Goal: Entertainment & Leisure: Consume media (video, audio)

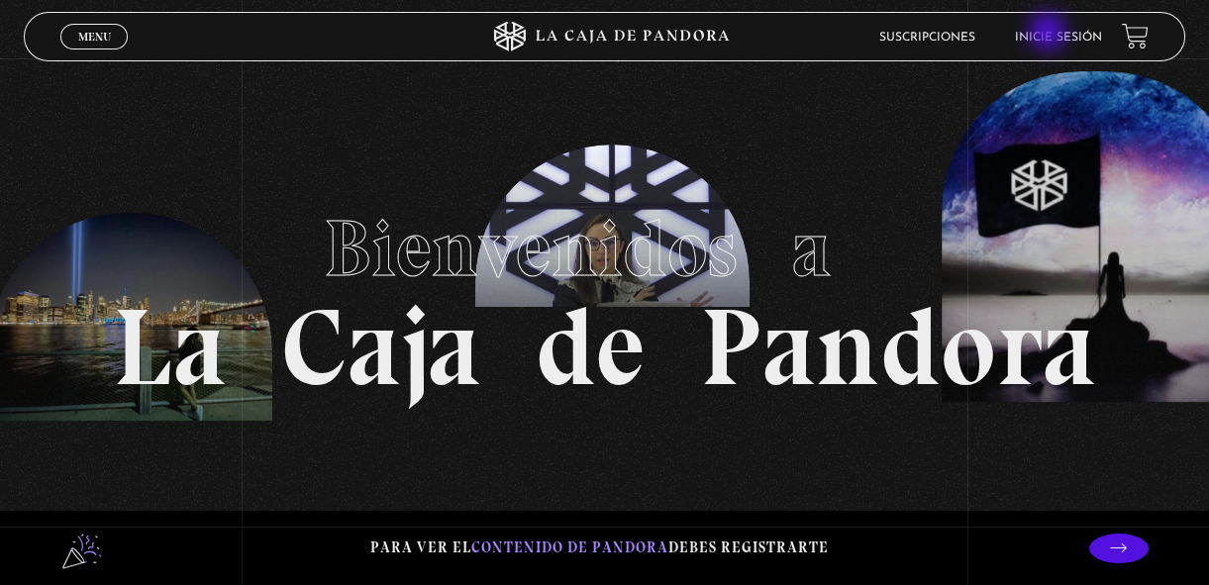
click at [1049, 34] on link "Inicie sesión" at bounding box center [1058, 38] width 87 height 12
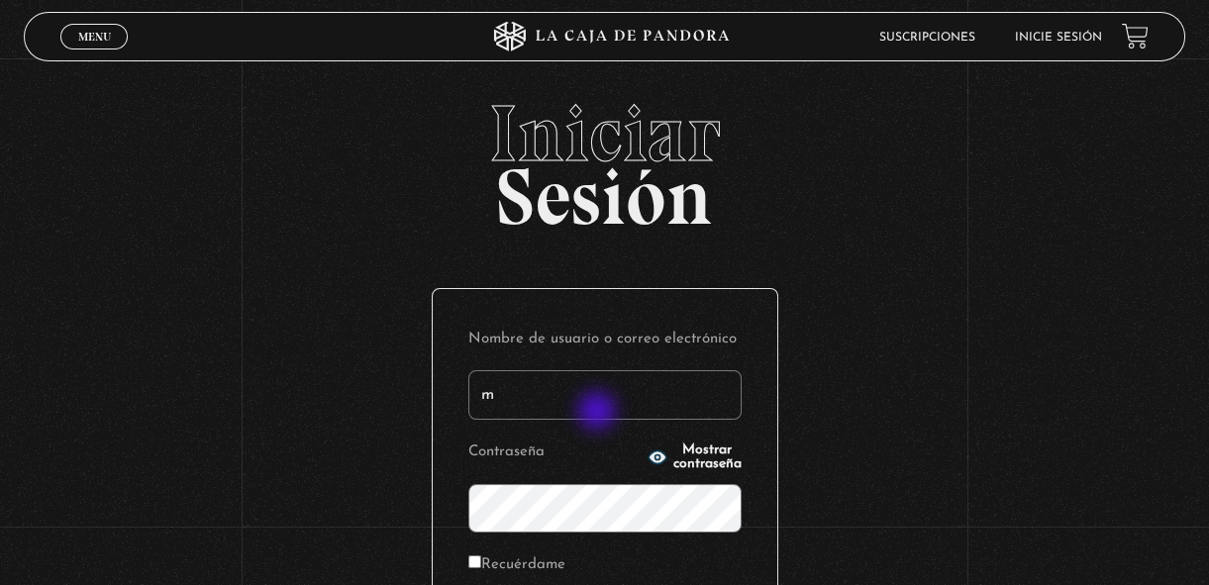
type input "margothvm23@gmail.com"
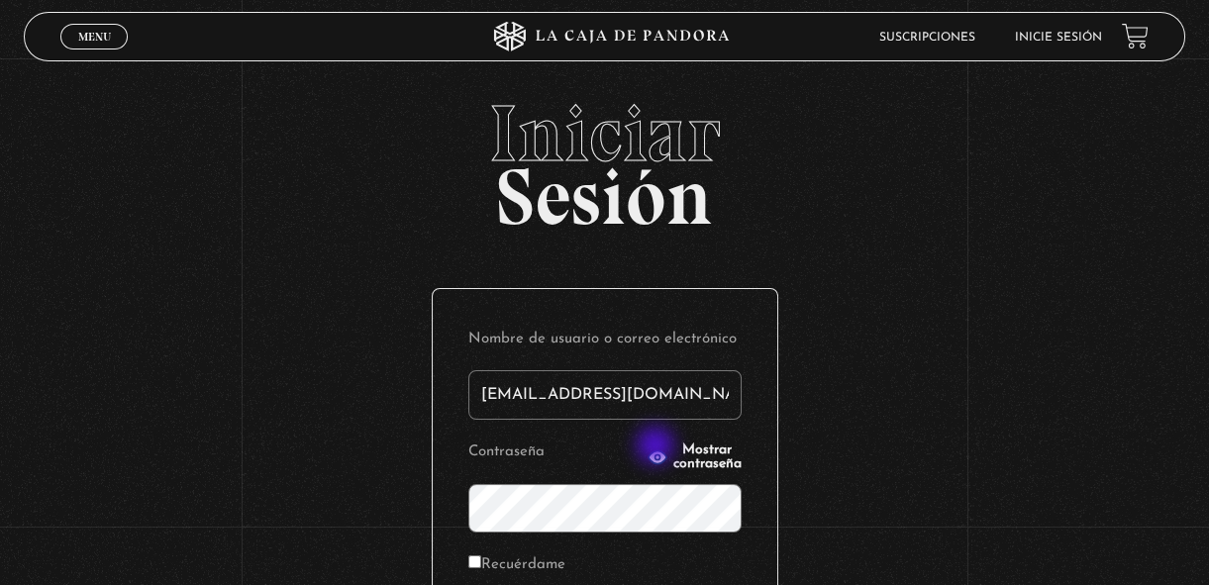
click at [657, 447] on button "Mostrar contraseña" at bounding box center [694, 457] width 94 height 28
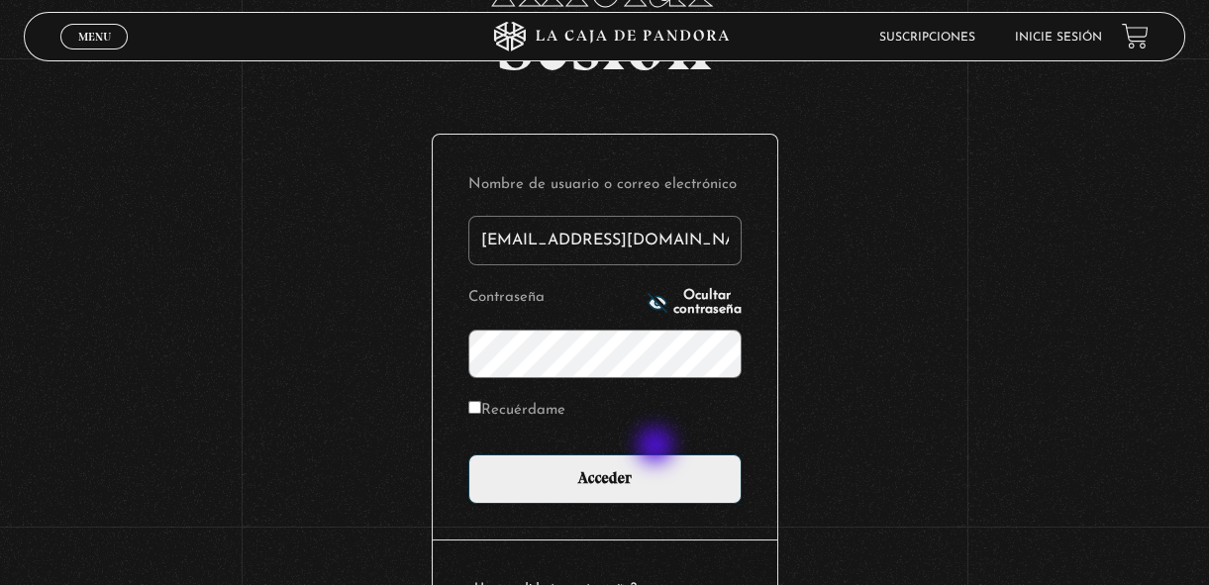
scroll to position [157, 0]
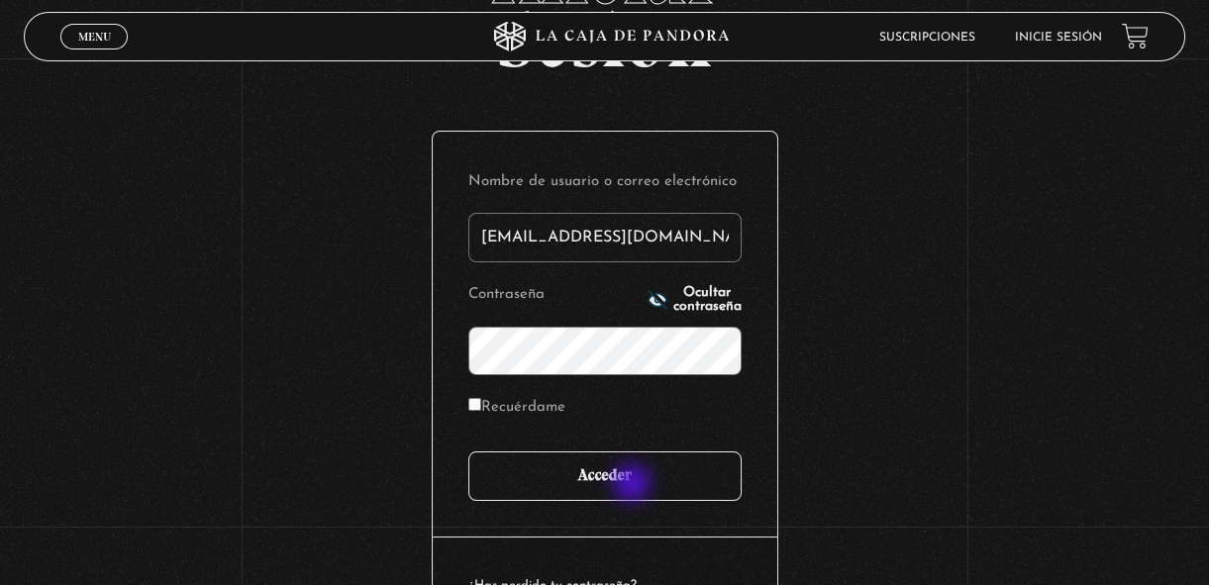
click at [634, 485] on input "Acceder" at bounding box center [604, 475] width 273 height 49
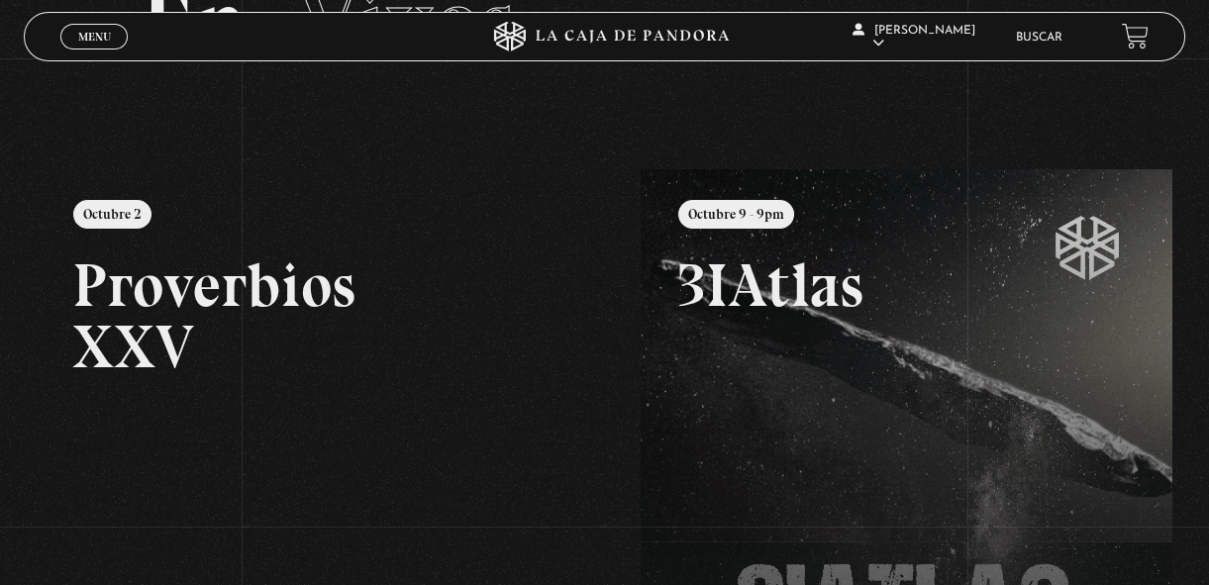
scroll to position [152, 0]
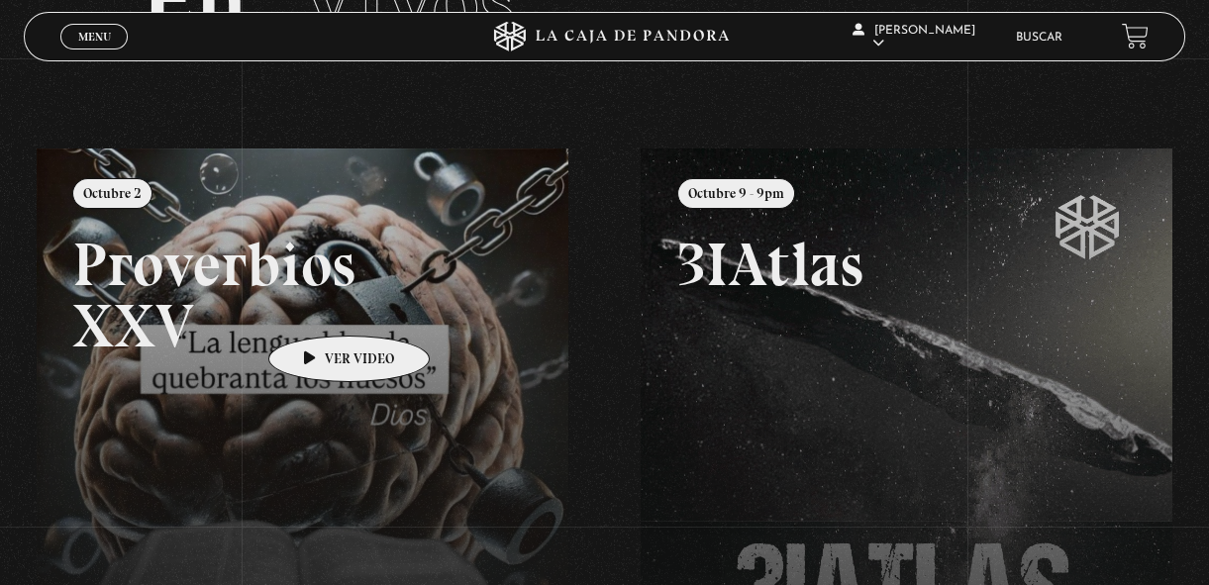
click at [318, 306] on link at bounding box center [641, 440] width 1209 height 585
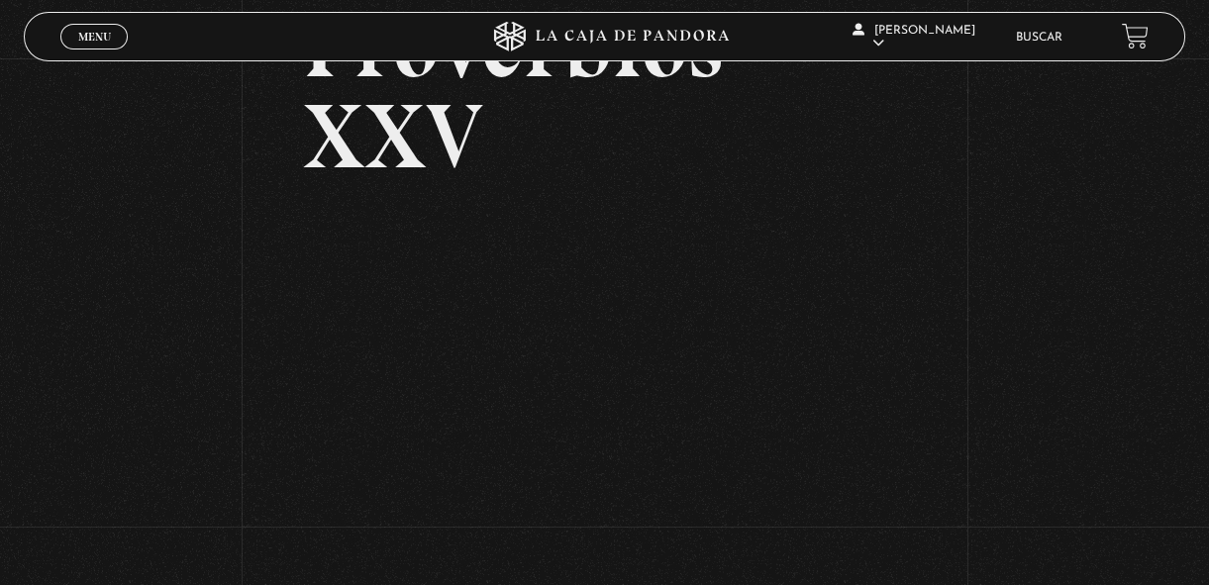
scroll to position [194, 0]
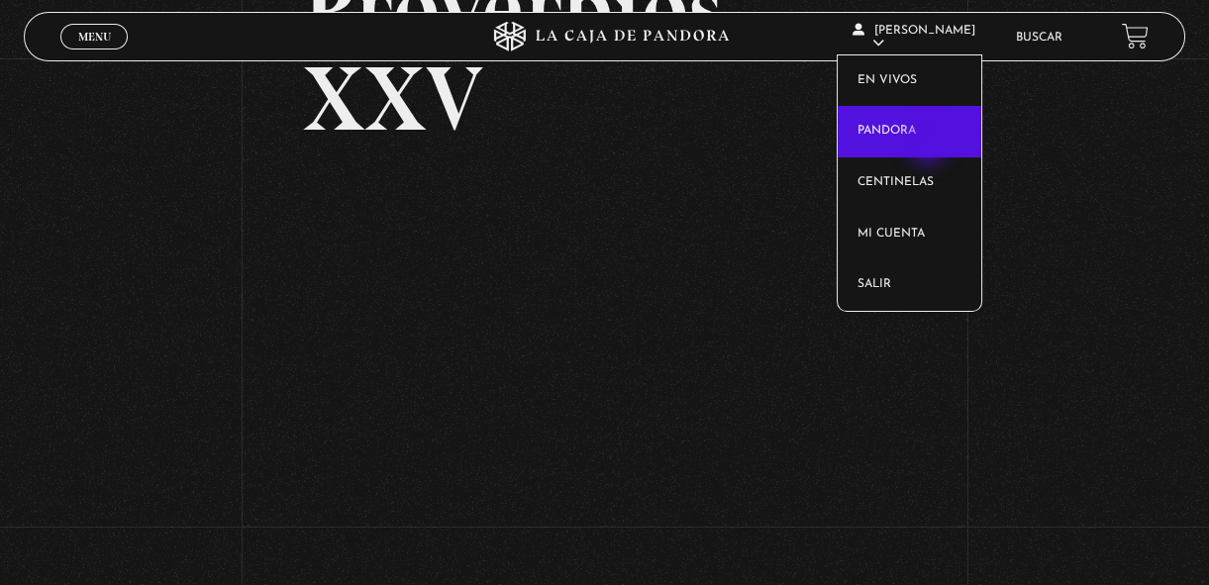
click at [930, 146] on link "Pandora" at bounding box center [909, 131] width 144 height 51
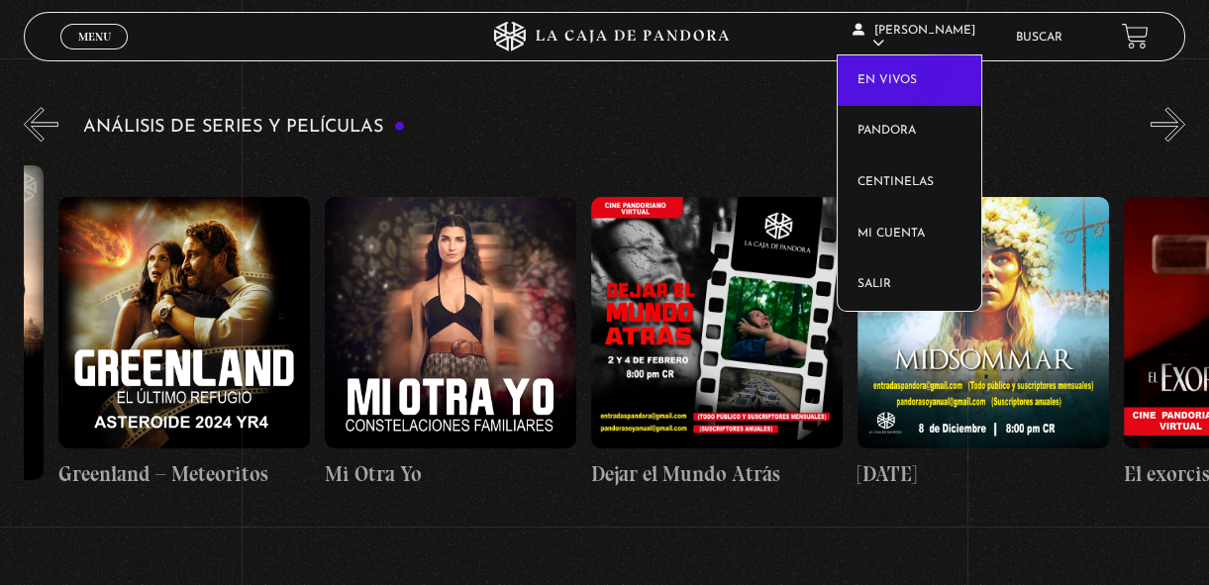
scroll to position [0, 508]
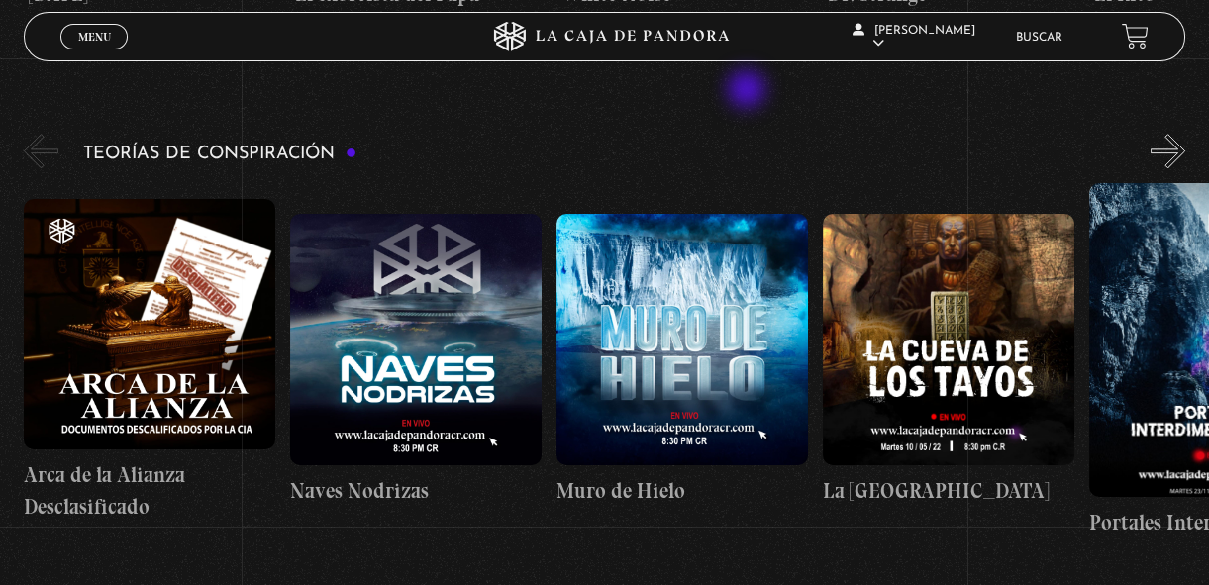
scroll to position [2820, 0]
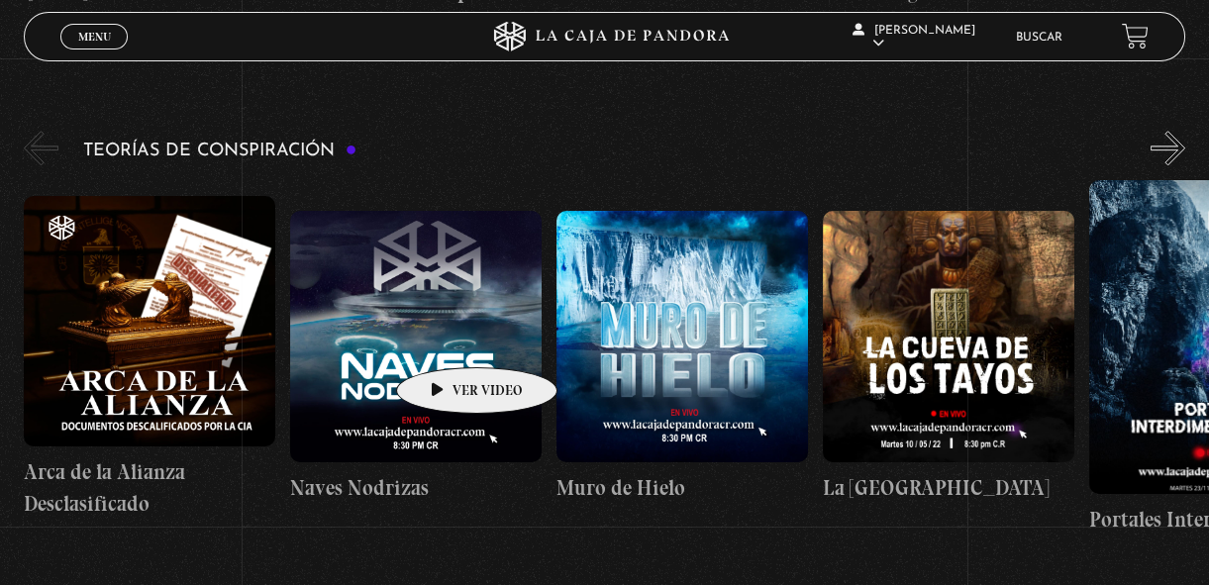
click at [445, 338] on figure at bounding box center [415, 336] width 251 height 251
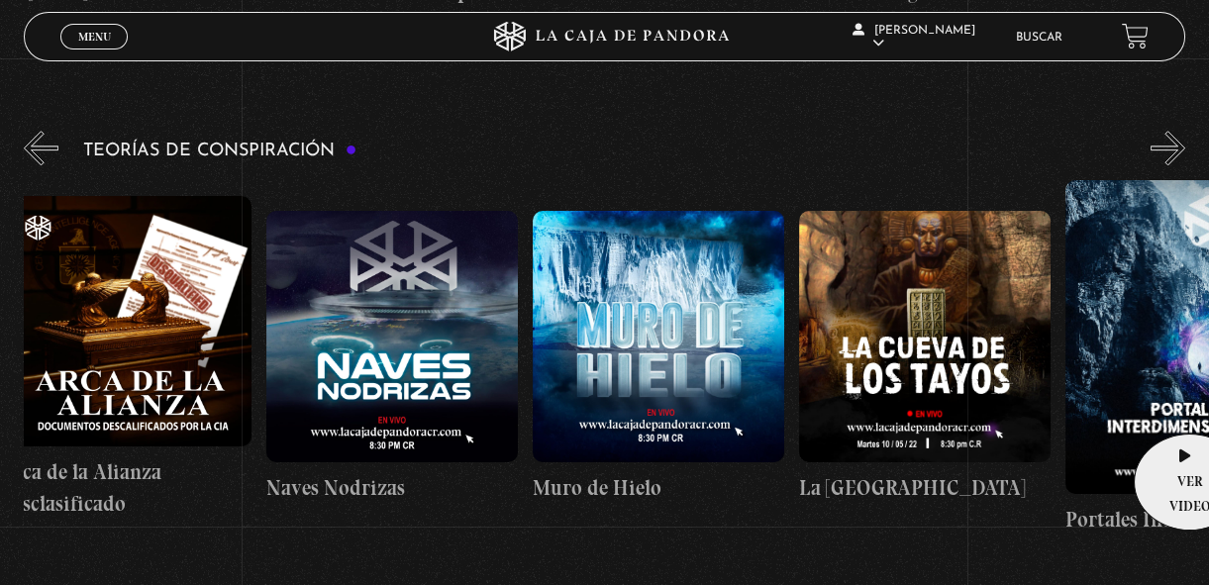
scroll to position [0, 0]
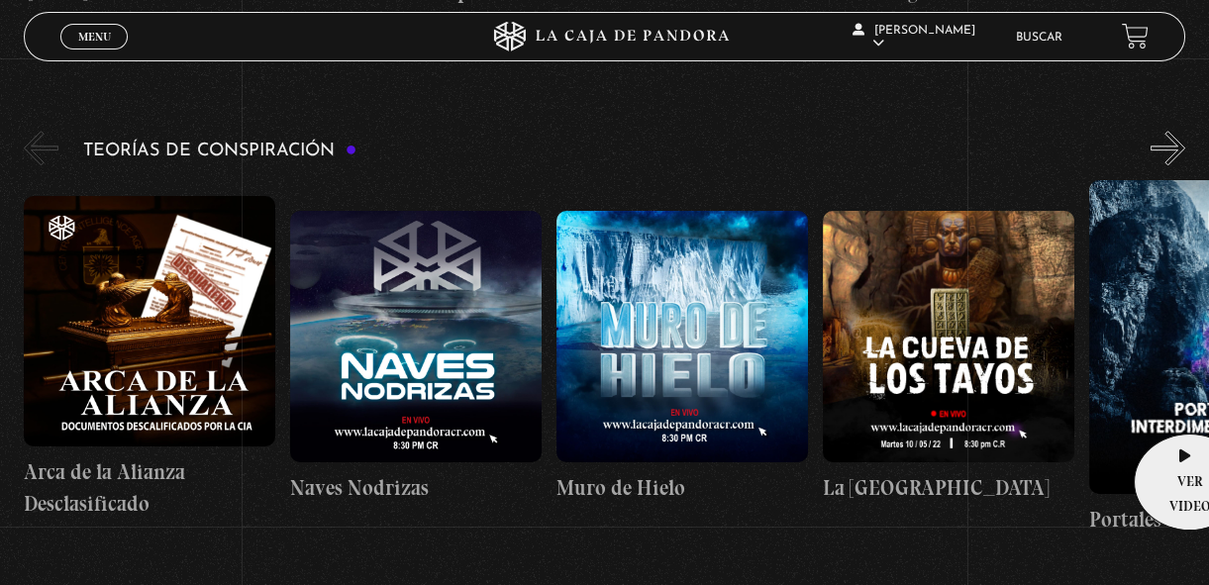
click at [443, 374] on figure at bounding box center [415, 336] width 251 height 251
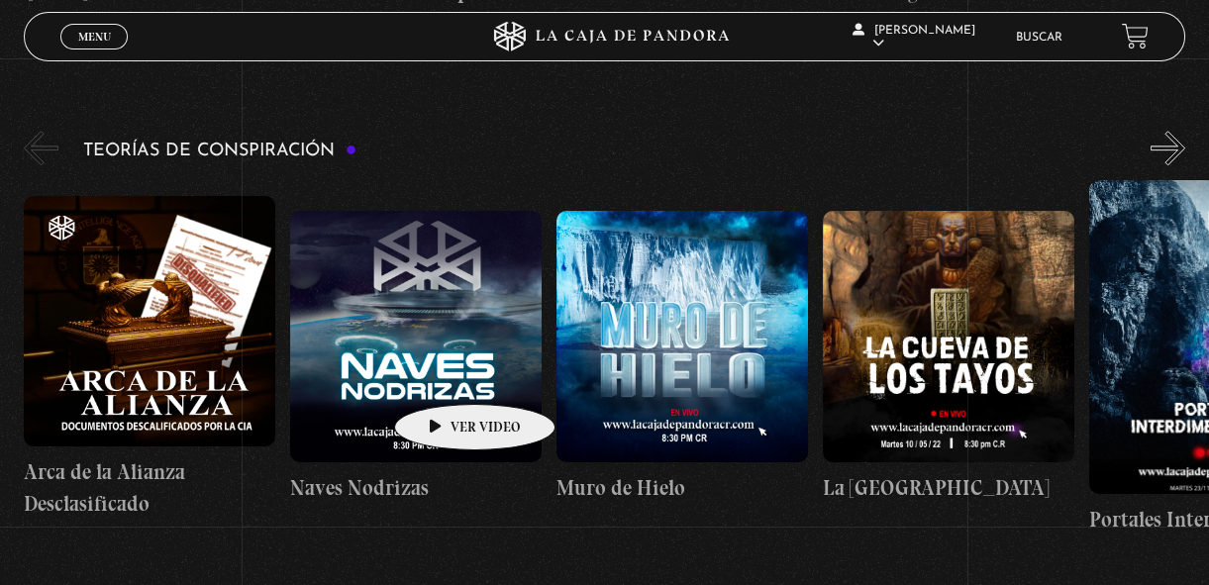
click at [463, 433] on figure at bounding box center [415, 336] width 251 height 251
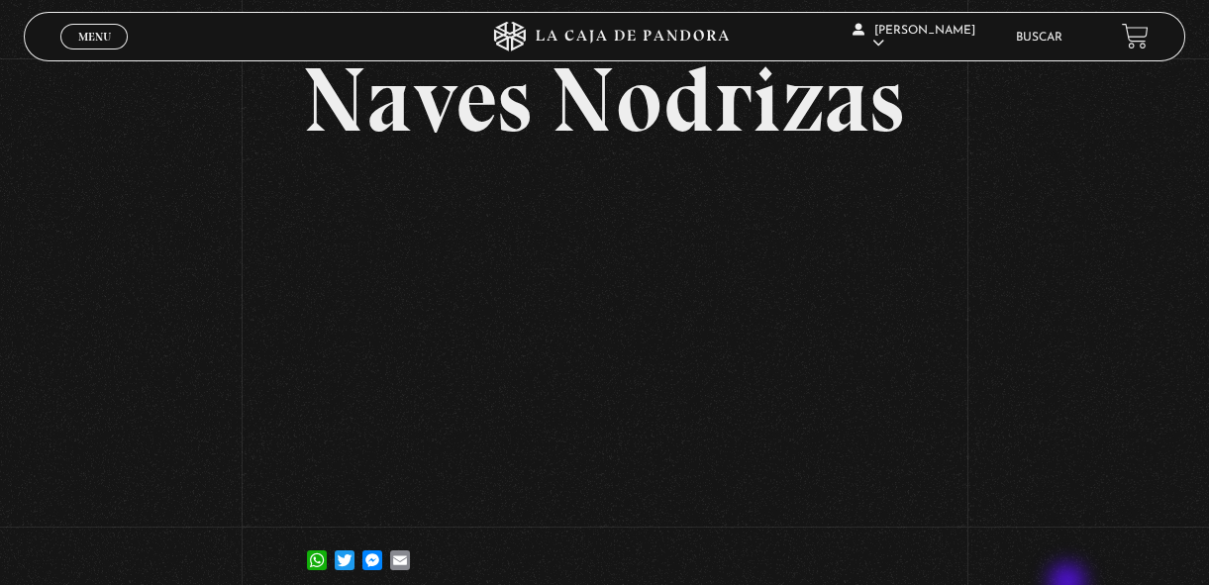
scroll to position [109, 0]
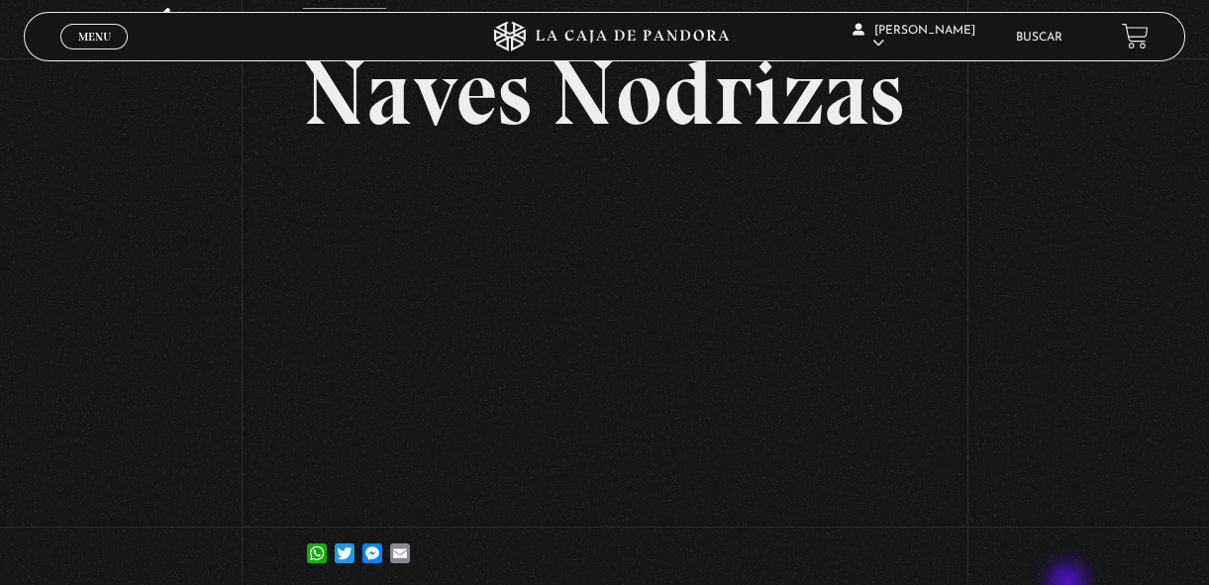
click at [547, 130] on h2 "Naves Nodrizas" at bounding box center [605, 93] width 604 height 91
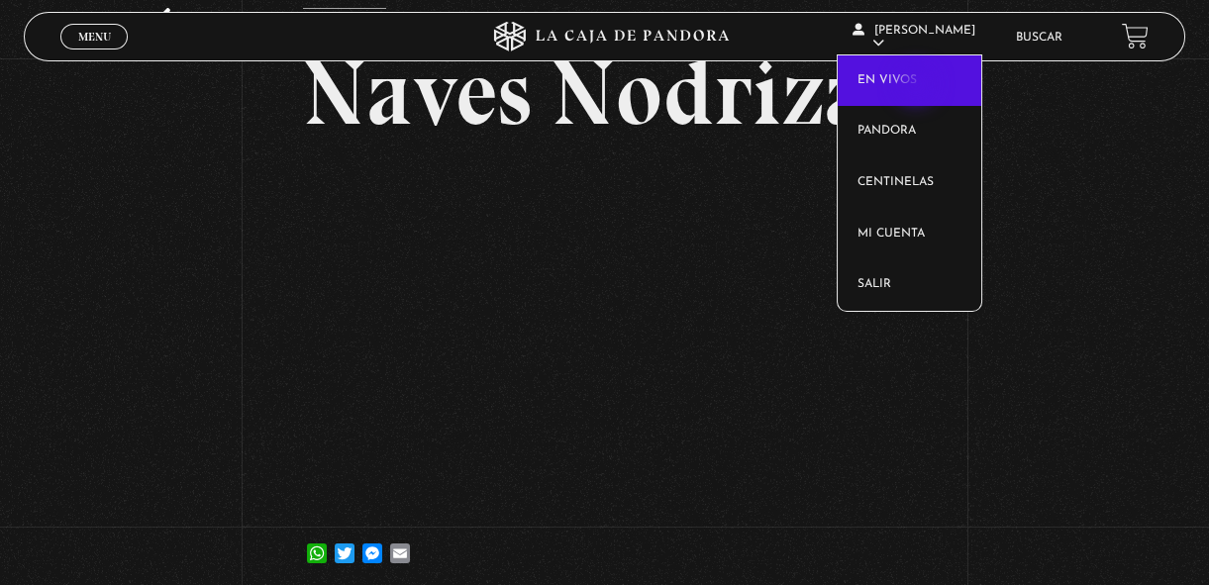
click at [918, 86] on link "En vivos" at bounding box center [909, 80] width 144 height 51
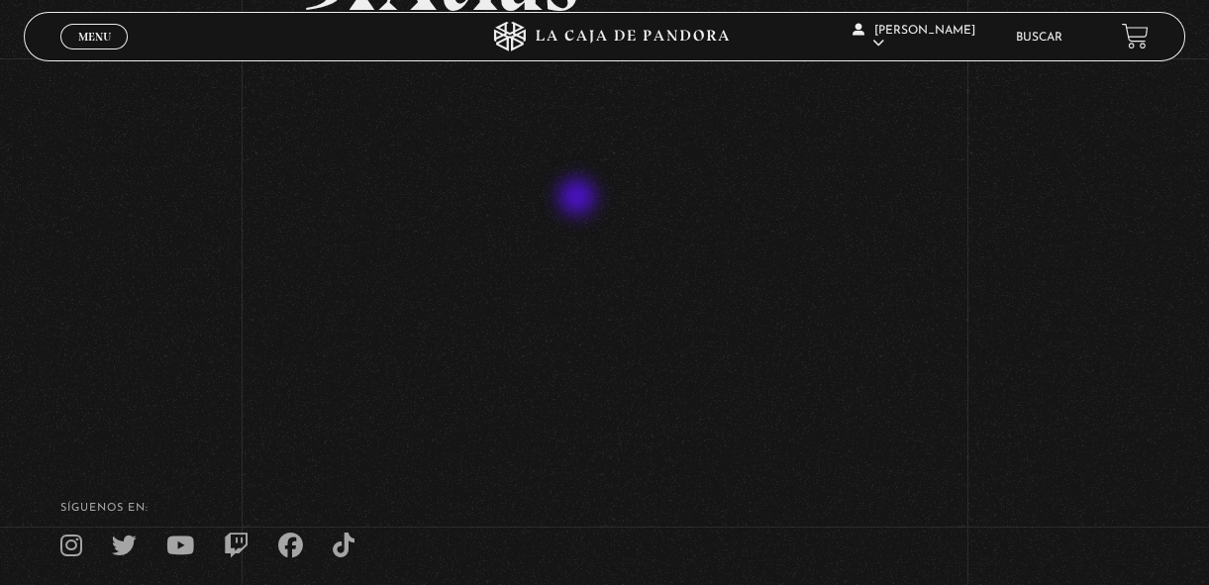
scroll to position [221, 0]
